Goal: Entertainment & Leisure: Consume media (video, audio)

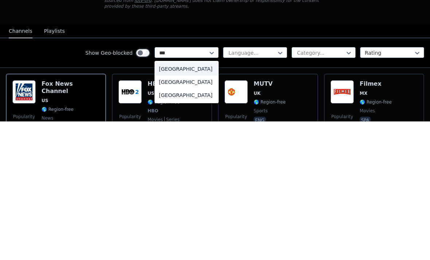
click at [196, 214] on div "[GEOGRAPHIC_DATA]" at bounding box center [186, 220] width 64 height 13
type input "***"
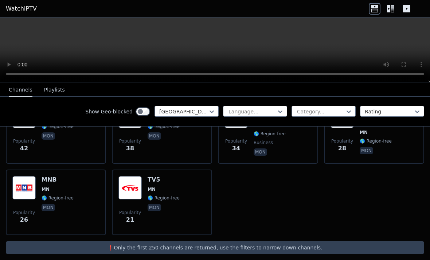
scroll to position [472, 0]
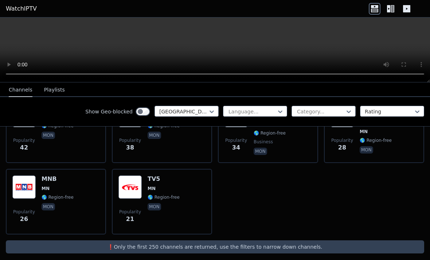
click at [156, 181] on h6 "TV5" at bounding box center [164, 178] width 32 height 7
click at [211, 52] on video at bounding box center [215, 49] width 430 height 65
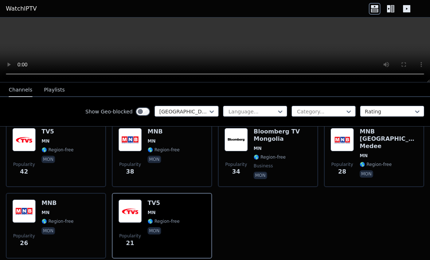
scroll to position [443, 0]
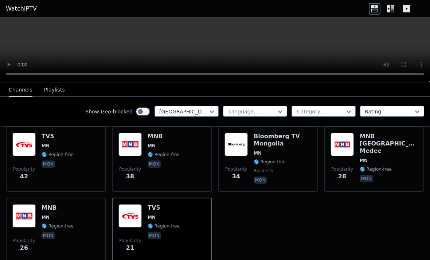
click at [275, 150] on div "Bloomberg TV Mongolia MN 🌎 Region-free business mon" at bounding box center [282, 159] width 58 height 52
click at [213, 41] on video at bounding box center [215, 49] width 430 height 65
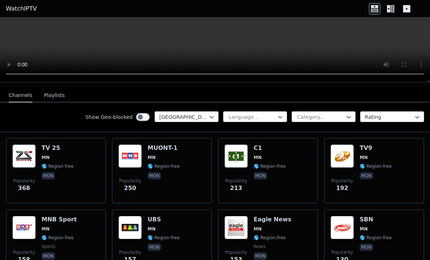
scroll to position [75, 0]
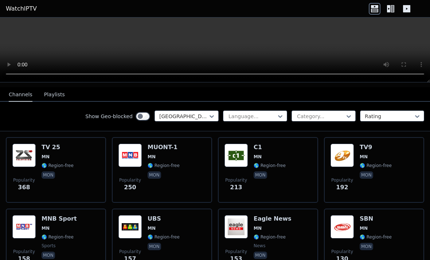
click at [55, 94] on button "Playlists" at bounding box center [54, 95] width 21 height 14
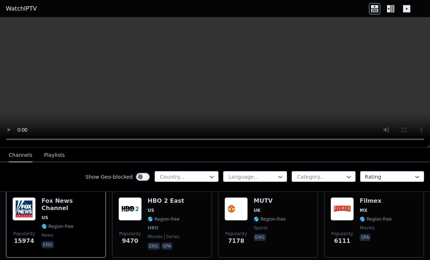
scroll to position [83, 0]
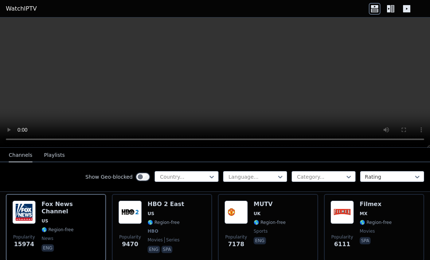
click at [243, 214] on img at bounding box center [235, 211] width 23 height 23
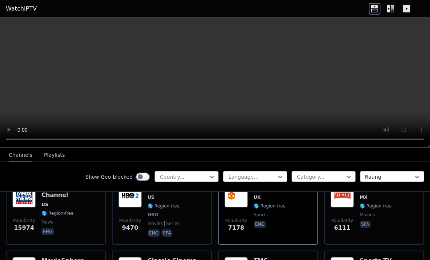
scroll to position [78, 0]
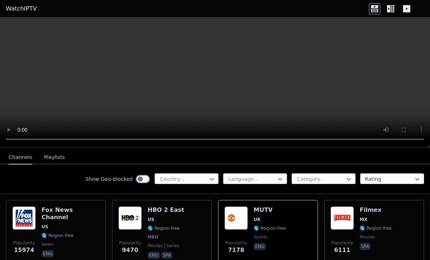
click at [172, 214] on div "HBO 2 East US 🌎 Region-free HBO movies series eng spa" at bounding box center [166, 233] width 36 height 54
click at [78, 222] on div "[PERSON_NAME] US 🌎 Region-free news eng" at bounding box center [71, 233] width 58 height 54
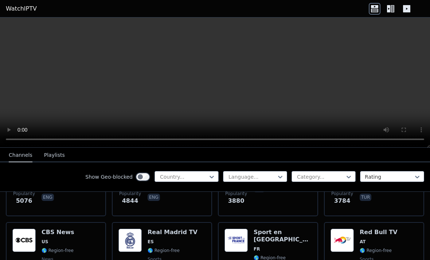
scroll to position [204, 0]
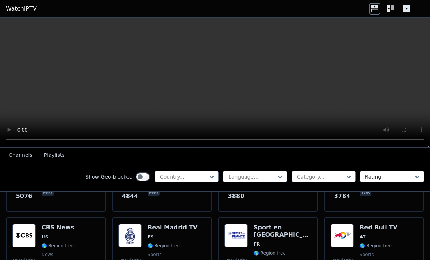
click at [178, 228] on h6 "Real Madrid TV" at bounding box center [173, 227] width 50 height 7
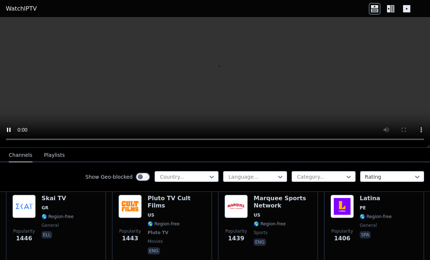
scroll to position [878, 0]
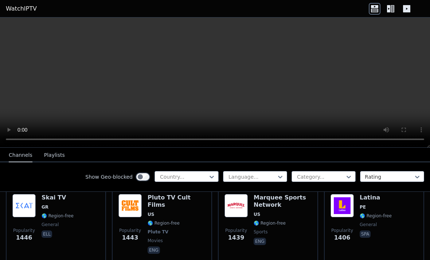
click at [214, 173] on icon at bounding box center [211, 176] width 7 height 7
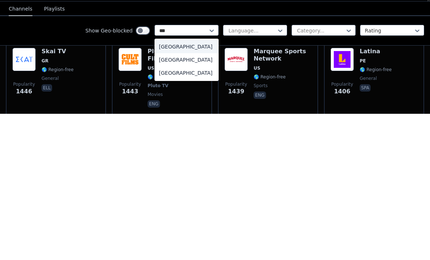
click at [202, 199] on div "[GEOGRAPHIC_DATA]" at bounding box center [186, 205] width 64 height 13
type input "***"
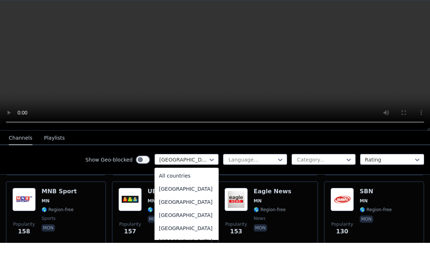
scroll to position [1570, 0]
